Goal: Task Accomplishment & Management: Manage account settings

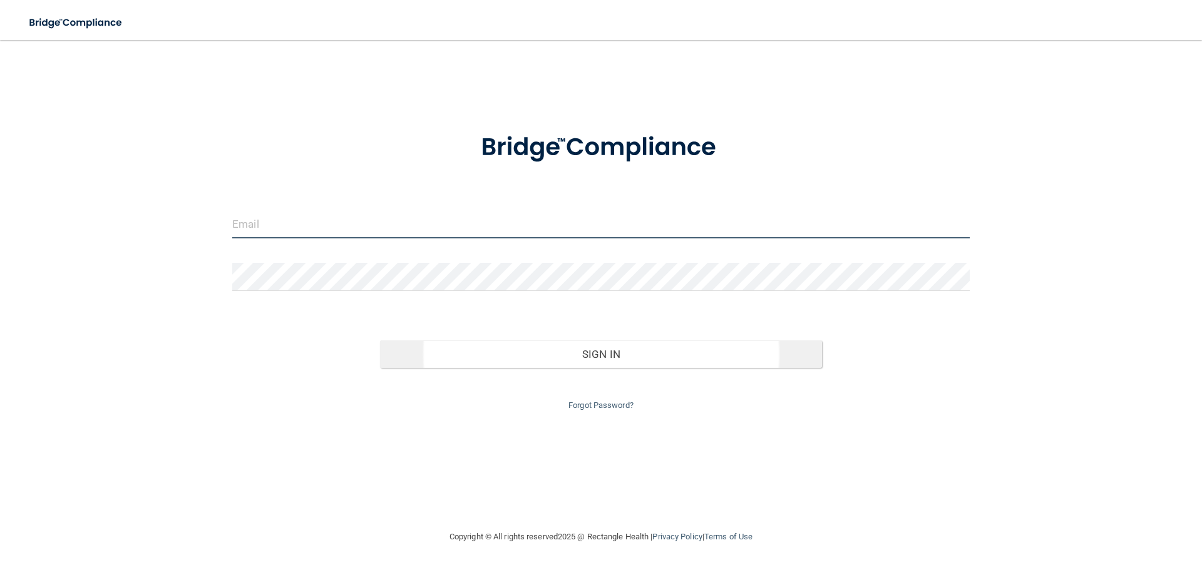
type input "[EMAIL_ADDRESS][DOMAIN_NAME]"
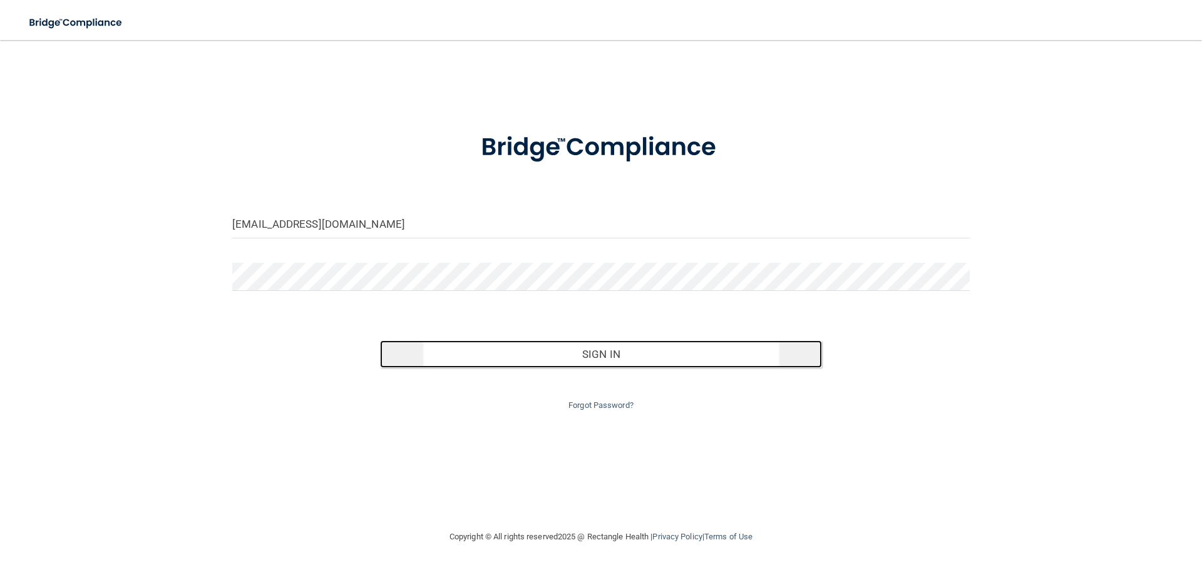
click at [534, 360] on button "Sign In" at bounding box center [601, 354] width 442 height 28
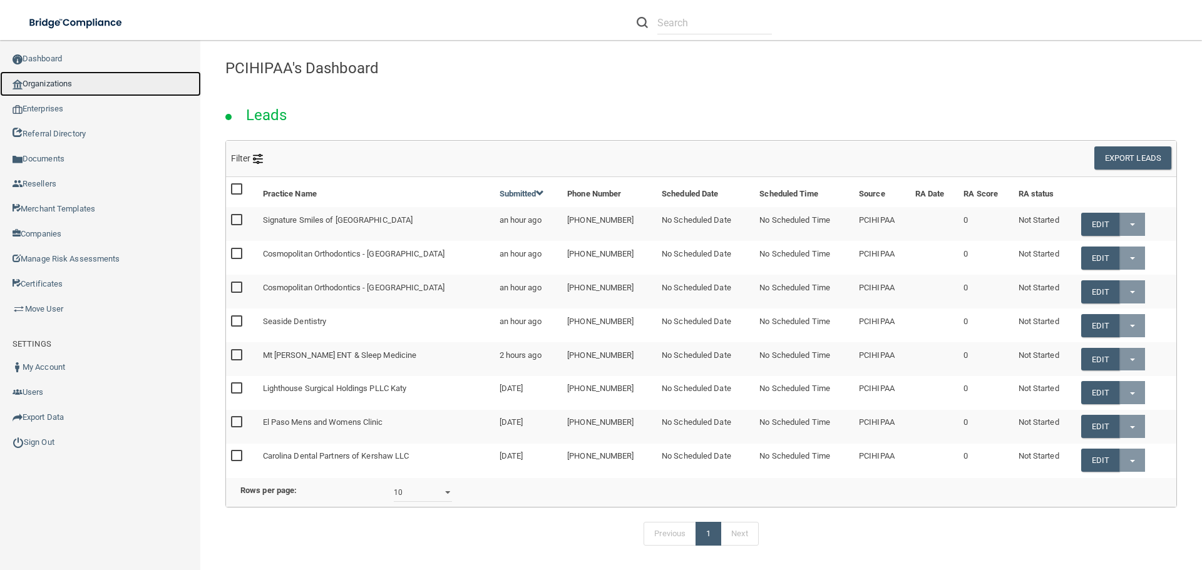
click at [41, 78] on link "Organizations" at bounding box center [100, 83] width 201 height 25
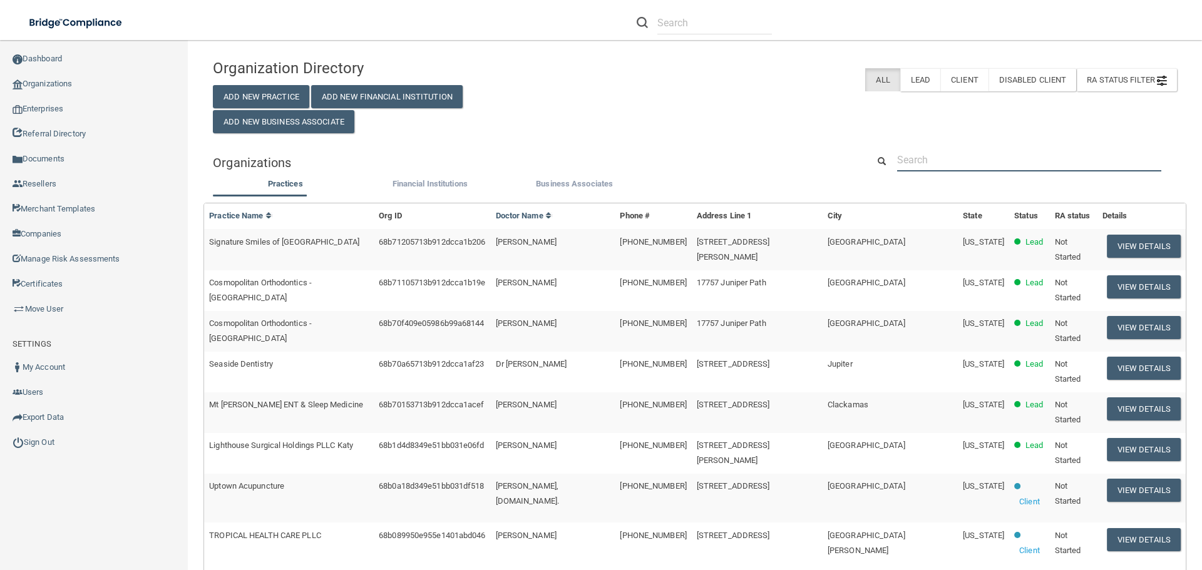
click at [929, 162] on input "text" at bounding box center [1029, 159] width 264 height 23
paste input "[PERSON_NAME] Exceptional Dentistry"
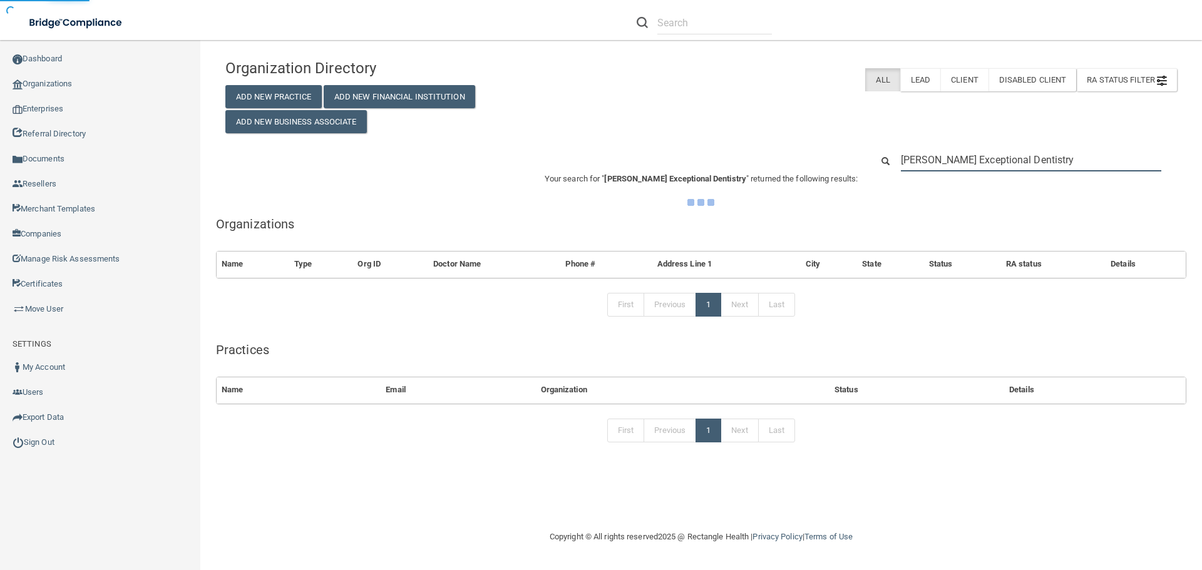
type input "[PERSON_NAME] Exceptional Dentistry"
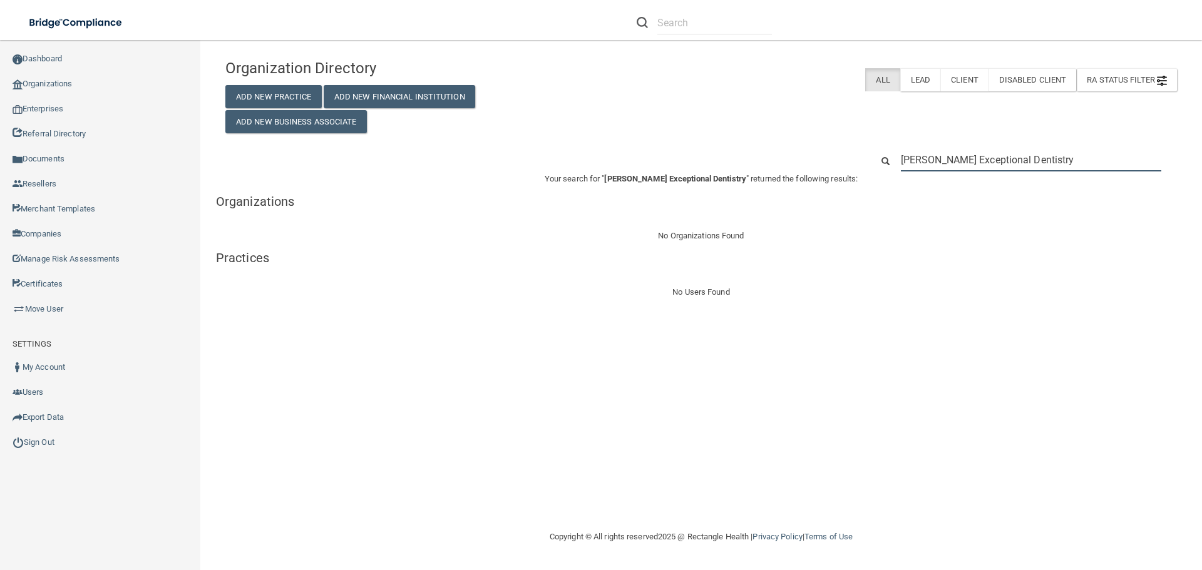
drag, startPoint x: 1042, startPoint y: 164, endPoint x: 838, endPoint y: 157, distance: 204.1
click at [838, 157] on div "[PERSON_NAME] Exceptional Dentistry" at bounding box center [701, 159] width 970 height 23
paste input "[PHONE_NUMBER]"
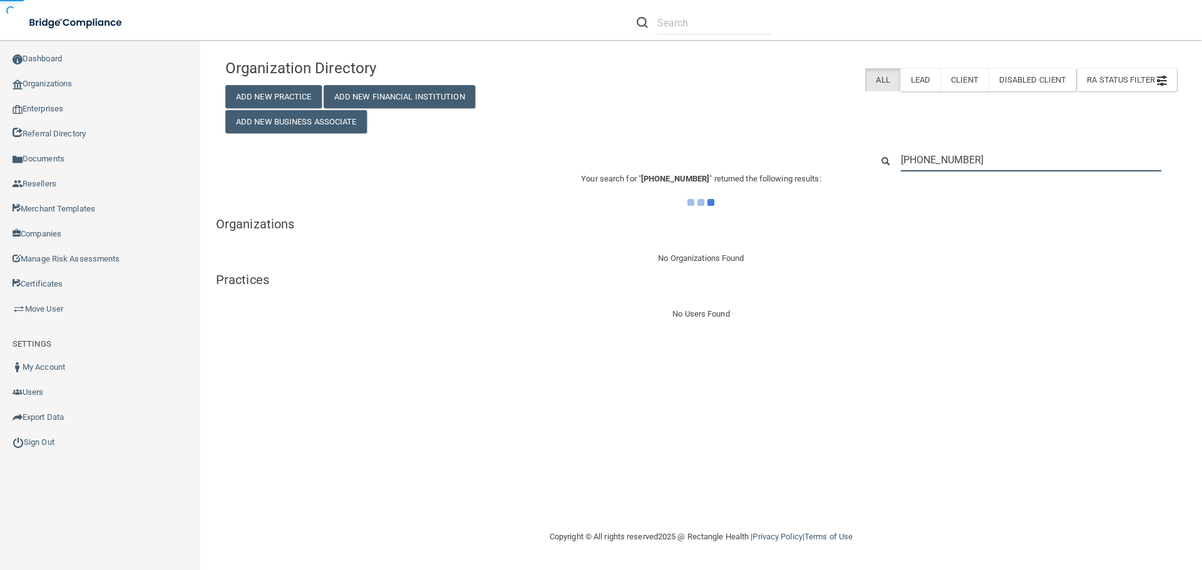
type input "[PHONE_NUMBER]"
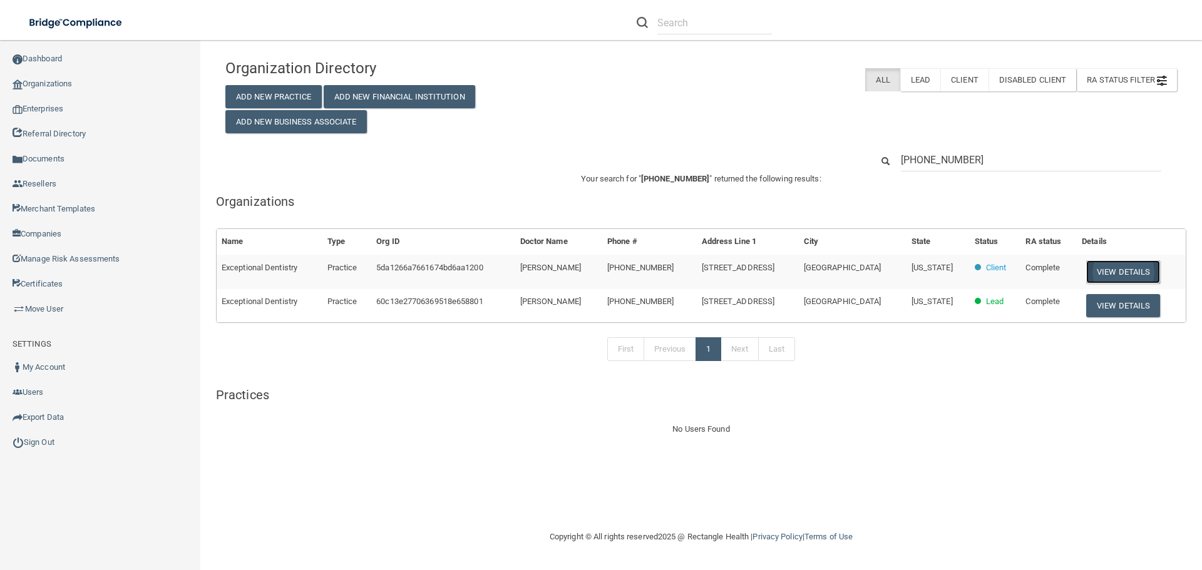
click at [1122, 268] on button "View Details" at bounding box center [1123, 271] width 74 height 23
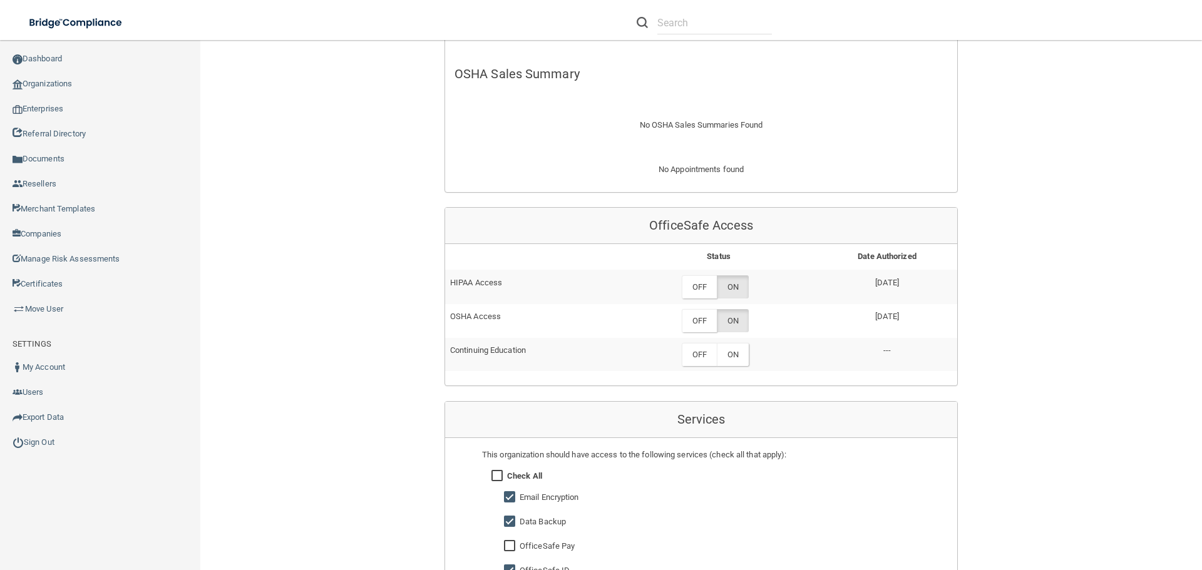
scroll to position [563, 0]
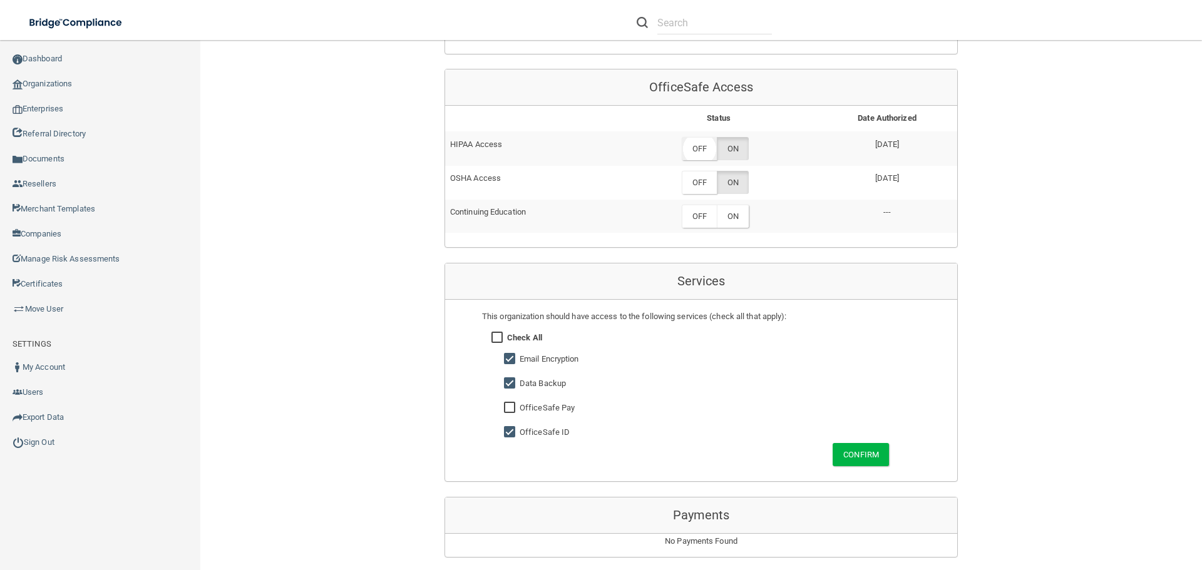
click at [698, 151] on label "OFF" at bounding box center [699, 148] width 35 height 23
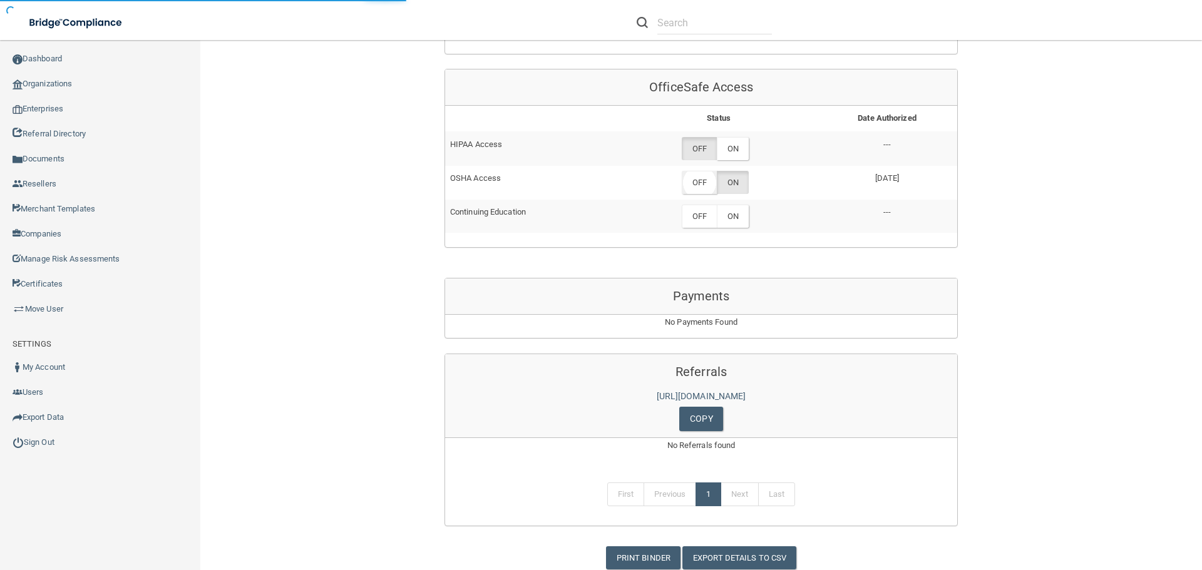
click at [698, 181] on label "OFF" at bounding box center [699, 182] width 35 height 23
click at [703, 183] on label "OFF" at bounding box center [699, 182] width 35 height 23
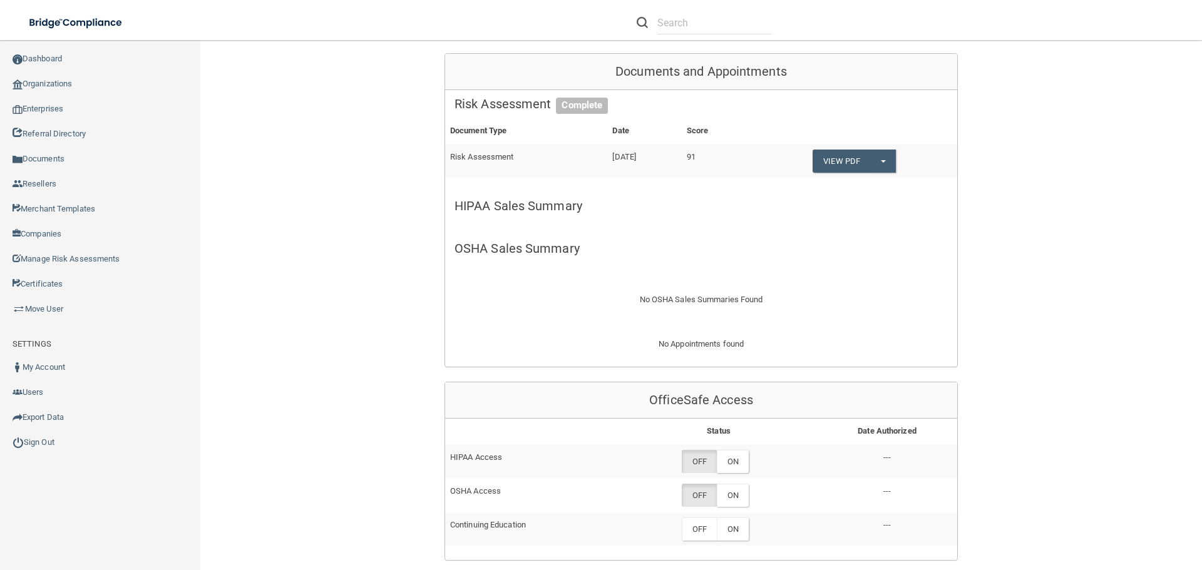
scroll to position [0, 0]
